Goal: Find specific page/section: Find specific page/section

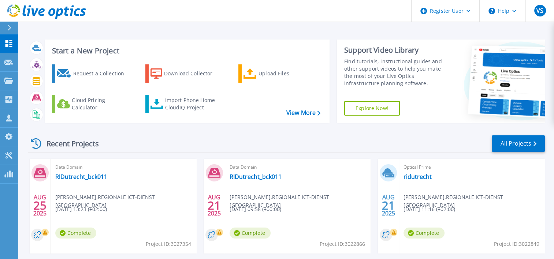
click at [12, 29] on div at bounding box center [13, 28] width 12 height 12
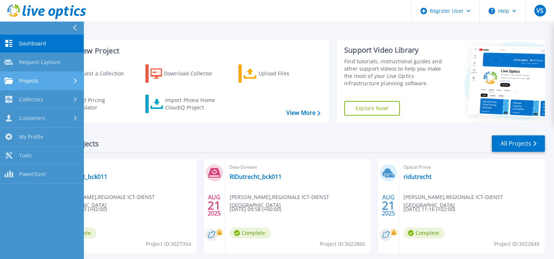
click at [40, 79] on div "Projects" at bounding box center [41, 81] width 75 height 7
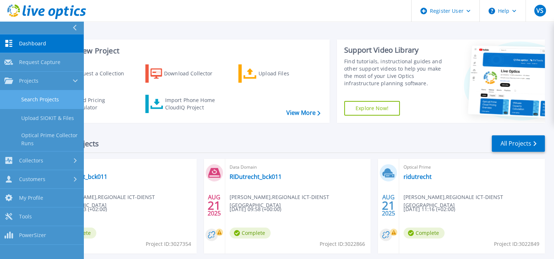
click at [43, 100] on link "Search Projects" at bounding box center [42, 99] width 84 height 19
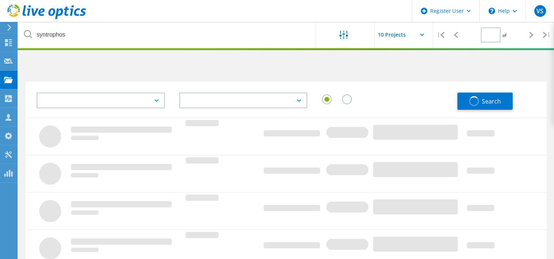
type input "1"
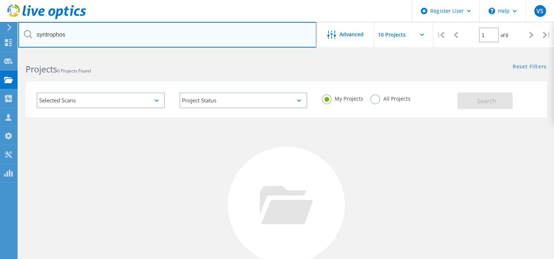
click at [105, 37] on input "syntrophos" at bounding box center [167, 35] width 298 height 26
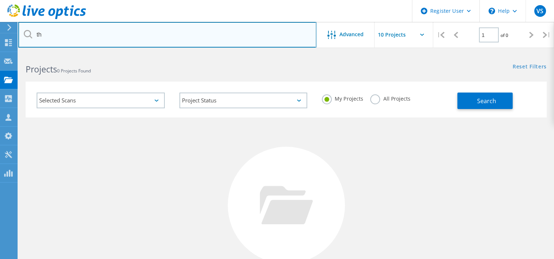
type input "th"
click at [96, 32] on input "th" at bounding box center [167, 35] width 298 height 26
paste input "[EMAIL_ADDRESS][DOMAIN_NAME]"
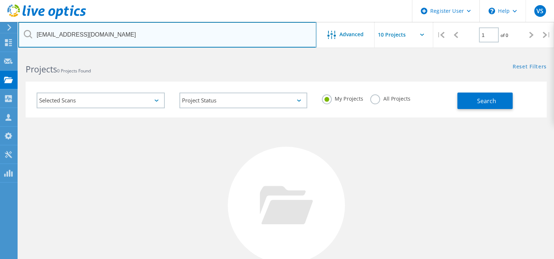
type input "[EMAIL_ADDRESS][DOMAIN_NAME]"
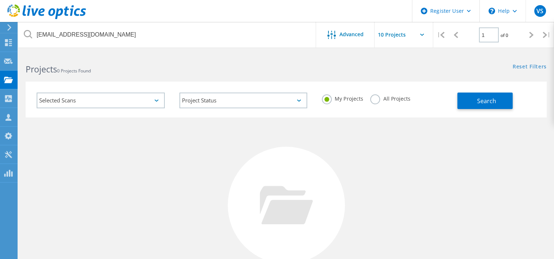
click at [373, 100] on label "All Projects" at bounding box center [390, 97] width 40 height 7
click at [0, 0] on input "All Projects" at bounding box center [0, 0] width 0 height 0
click at [473, 100] on button "Search" at bounding box center [484, 101] width 55 height 16
